Goal: Task Accomplishment & Management: Complete application form

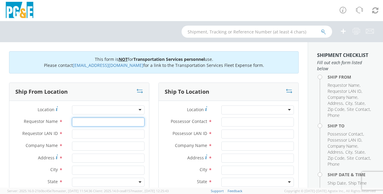
click at [85, 122] on input "Requestor Name *" at bounding box center [108, 121] width 73 height 9
type input "[PERSON_NAME]"
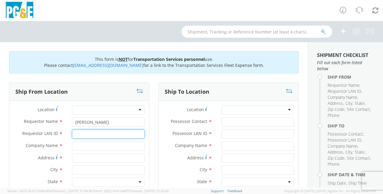
click at [77, 134] on input "Requestor LAN ID *" at bounding box center [108, 134] width 73 height 9
type input "JGN5"
click at [77, 147] on input "text" at bounding box center [108, 146] width 73 height 9
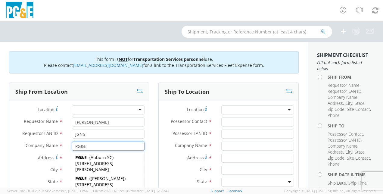
type input "PG&E"
click at [0, 157] on html "annexa Batch Shipping Guide Created with Sketch. calendar Created with Sketch." at bounding box center [191, 97] width 383 height 194
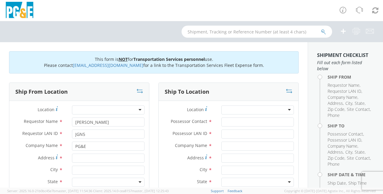
scroll to position [60, 0]
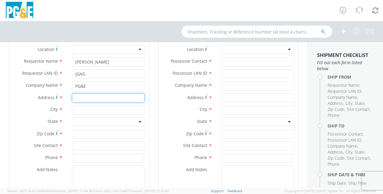
click at [78, 100] on input "Address *" at bounding box center [108, 97] width 73 height 9
type input "[STREET_ADDRESS]"
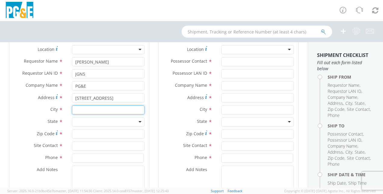
click at [81, 110] on input "text" at bounding box center [108, 109] width 73 height 9
type input "[PERSON_NAME]"
click at [6, 128] on div "Ship From Location Location * (OBSOLETE) [GEOGRAPHIC_DATA] SC - GC TRAILER (OBS…" at bounding box center [79, 122] width 149 height 200
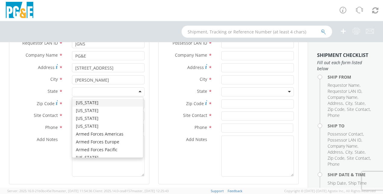
click at [129, 93] on div at bounding box center [108, 91] width 73 height 9
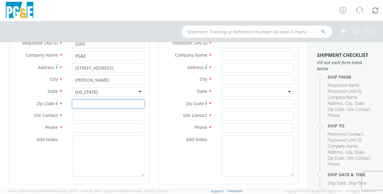
click at [75, 104] on input "Zip Code *" at bounding box center [108, 103] width 73 height 9
type input "95376"
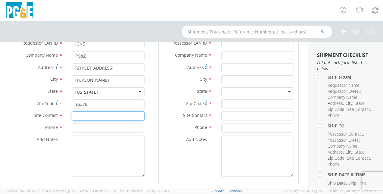
click at [80, 117] on input "text" at bounding box center [108, 115] width 73 height 9
type input "[PERSON_NAME]"
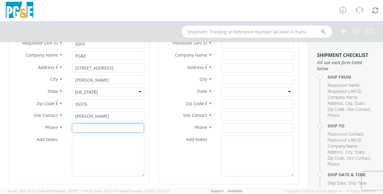
click at [78, 128] on input at bounding box center [108, 128] width 72 height 9
type input "[PHONE_NUMBER]"
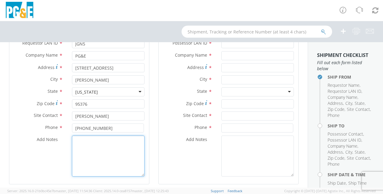
click at [78, 141] on textarea "Add Notes *" at bounding box center [108, 156] width 73 height 41
type textarea "ALLREADY BOOKED WITH EPPLERS"
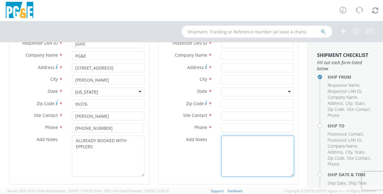
click at [225, 142] on textarea "Add Notes *" at bounding box center [257, 156] width 73 height 41
type textarea "ALLREADY BOOKED WITH EPPLERS"
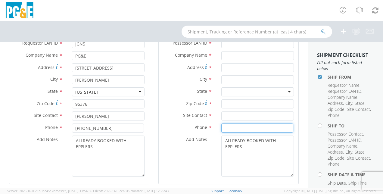
click at [221, 126] on input at bounding box center [257, 128] width 72 height 9
type input "[PHONE_NUMBER]"
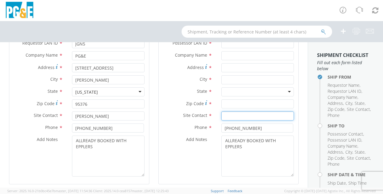
click at [225, 117] on input "text" at bounding box center [257, 115] width 73 height 9
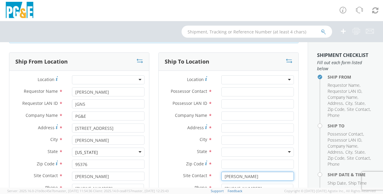
type input "[PERSON_NAME]"
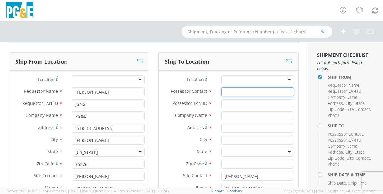
click at [222, 91] on input "Possessor Contact *" at bounding box center [257, 91] width 73 height 9
type input "[PERSON_NAME]"
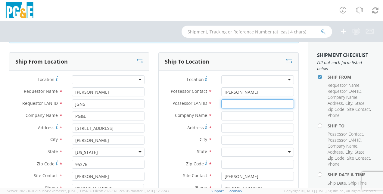
click at [227, 104] on input "Possessor LAN ID *" at bounding box center [257, 103] width 73 height 9
type input "JGN5"
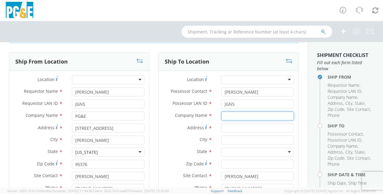
click at [228, 117] on input "text" at bounding box center [257, 115] width 73 height 9
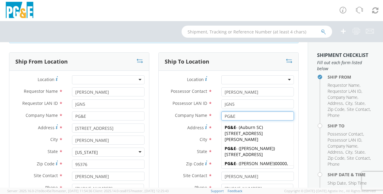
type input "PG&E"
click at [154, 147] on div "Ship To Location Location * (OBSOLETE) [GEOGRAPHIC_DATA] SC - GC TRAILER (OBSOL…" at bounding box center [228, 152] width 149 height 200
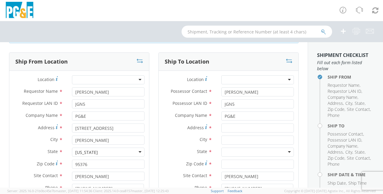
scroll to position [60, 0]
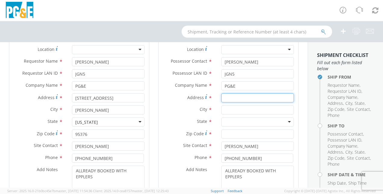
click at [223, 98] on input "Address *" at bounding box center [257, 97] width 73 height 9
type input "48 CA-4"
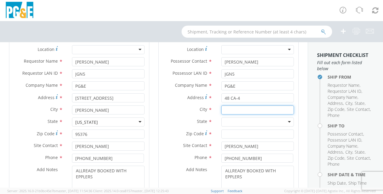
click at [228, 109] on input "text" at bounding box center [257, 109] width 73 height 9
type input "MURPHYS"
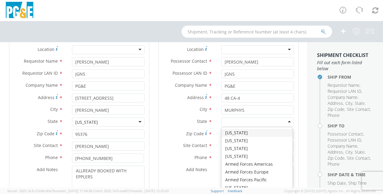
click at [228, 120] on div at bounding box center [257, 121] width 73 height 9
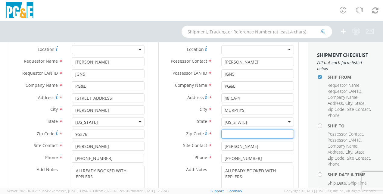
click at [228, 134] on input "Zip Code *" at bounding box center [257, 134] width 73 height 9
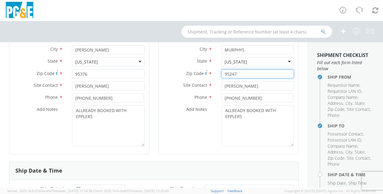
scroll to position [181, 0]
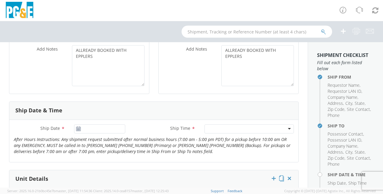
type input "95247"
click at [78, 128] on use at bounding box center [78, 129] width 4 height 4
click at [86, 131] on input "Ship Date *" at bounding box center [99, 128] width 51 height 9
type input "[DATE]"
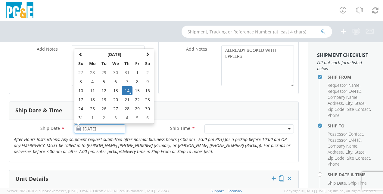
click at [126, 89] on td "14" at bounding box center [127, 90] width 11 height 9
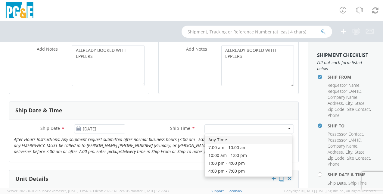
click at [271, 130] on div at bounding box center [249, 128] width 89 height 9
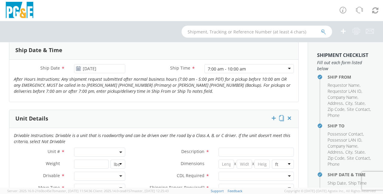
scroll to position [301, 0]
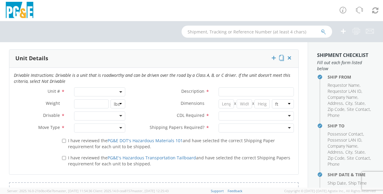
click at [92, 89] on span at bounding box center [99, 91] width 51 height 9
click at [83, 105] on span at bounding box center [99, 101] width 50 height 11
click at [80, 98] on input "search" at bounding box center [99, 101] width 47 height 9
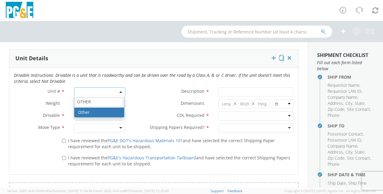
type input "OTHER"
select select "Other"
select select "? undefined:undefined ?"
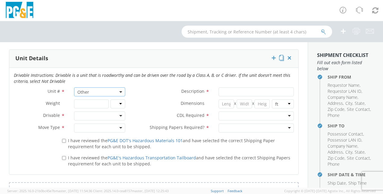
click at [119, 115] on div at bounding box center [99, 115] width 51 height 9
click at [118, 127] on div at bounding box center [99, 128] width 51 height 9
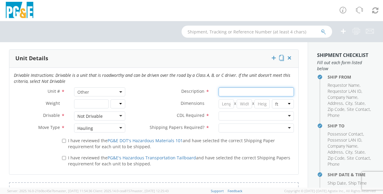
click at [224, 92] on input "Description *" at bounding box center [256, 91] width 75 height 9
type input "20' SHIPPING CONTAINER"
click at [246, 116] on div at bounding box center [256, 115] width 75 height 9
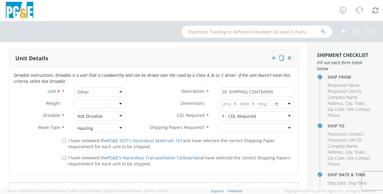
click at [257, 128] on div at bounding box center [256, 128] width 75 height 9
click at [62, 140] on input "I have reviewed the PG&E DOT's Hazardous Materials 101 and have selected the co…" at bounding box center [64, 141] width 4 height 4
checkbox input "true"
click at [63, 157] on input "I have reviewed the PG&E's Hazardous Transportation Tailboard and have selected…" at bounding box center [64, 158] width 4 height 4
checkbox input "true"
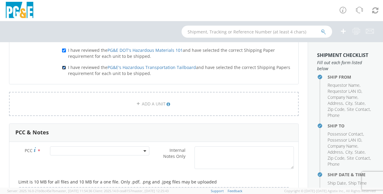
scroll to position [422, 0]
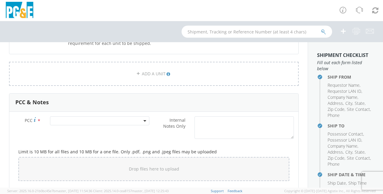
click at [141, 120] on span at bounding box center [99, 120] width 99 height 9
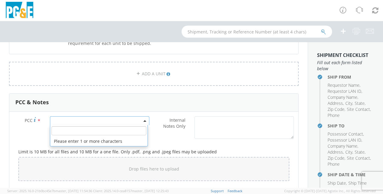
click at [69, 131] on input "number" at bounding box center [99, 130] width 95 height 9
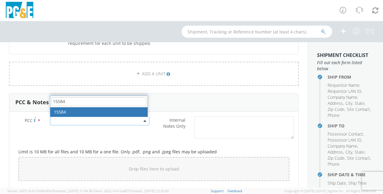
type input "15584"
select select "15584"
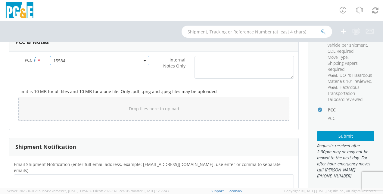
scroll to position [195, 0]
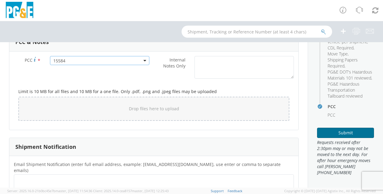
click at [335, 132] on button "Submit" at bounding box center [345, 133] width 57 height 10
